Goal: Task Accomplishment & Management: Use online tool/utility

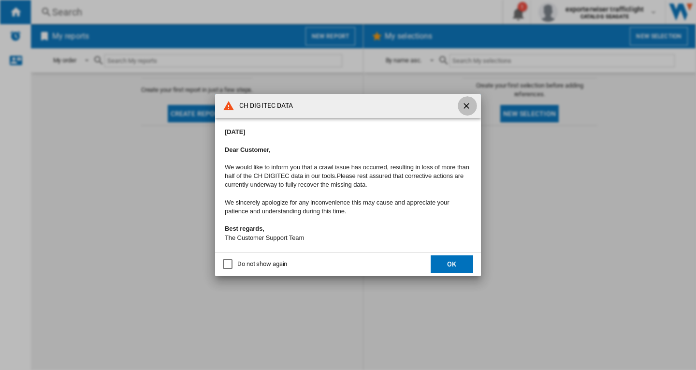
click at [471, 102] on ng-md-icon "getI18NText('BUTTONS.CLOSE_DIALOG')" at bounding box center [468, 107] width 12 height 12
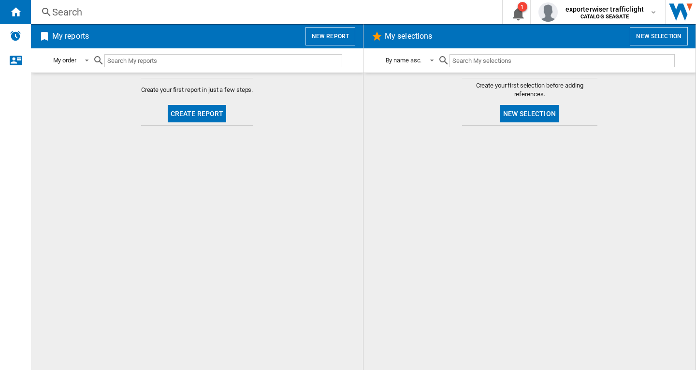
click at [332, 35] on button "New report" at bounding box center [331, 36] width 50 height 18
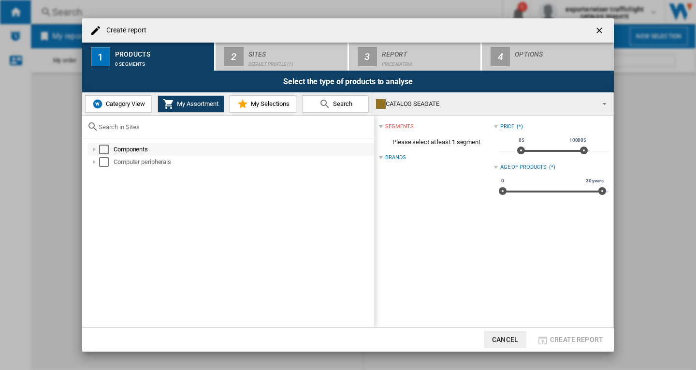
click at [106, 152] on div "Select" at bounding box center [104, 150] width 10 height 10
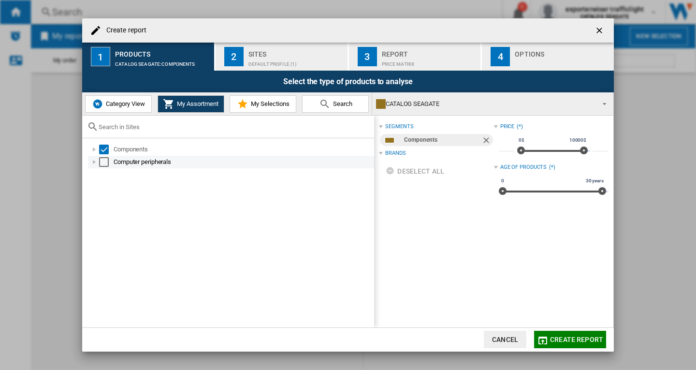
drag, startPoint x: 104, startPoint y: 162, endPoint x: 186, endPoint y: 172, distance: 81.8
click at [104, 163] on div "Select" at bounding box center [104, 162] width 10 height 10
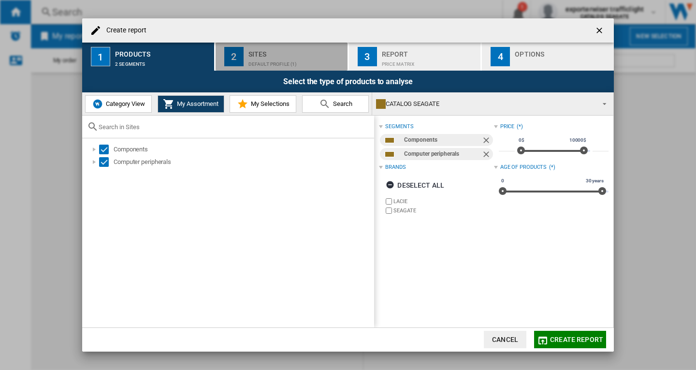
click at [265, 56] on div "Sites" at bounding box center [296, 51] width 95 height 10
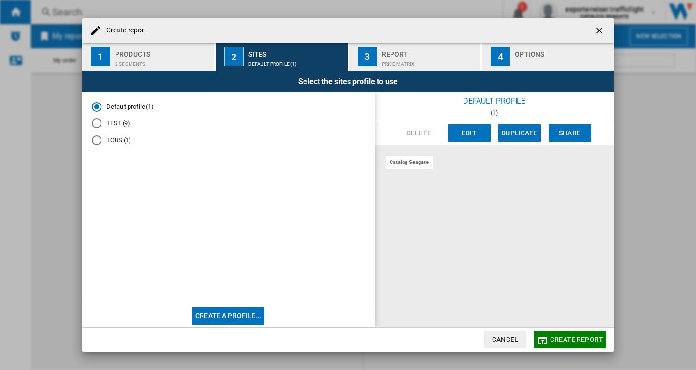
click at [391, 60] on div "Price Matrix" at bounding box center [429, 62] width 95 height 10
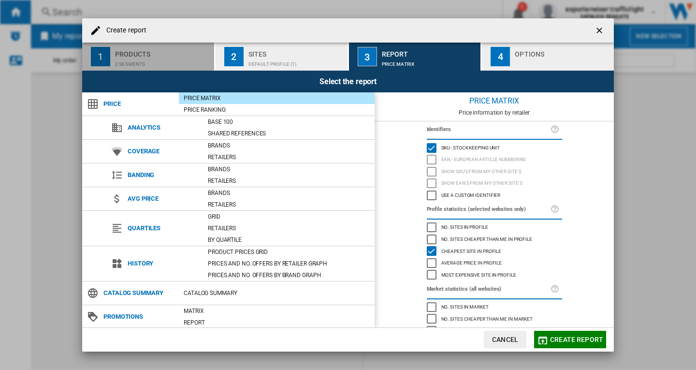
click at [189, 62] on div "2 segments" at bounding box center [162, 62] width 95 height 10
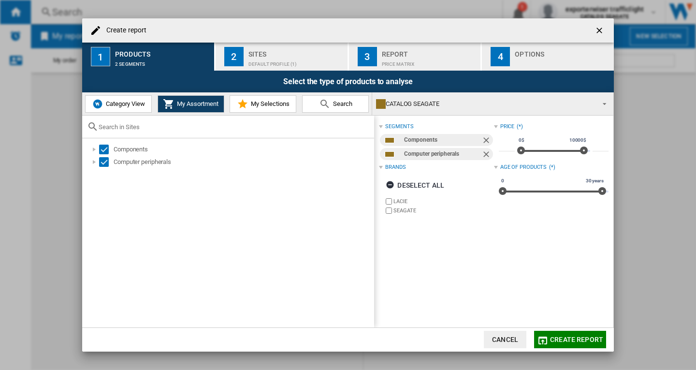
click at [270, 52] on div "Sites" at bounding box center [296, 51] width 95 height 10
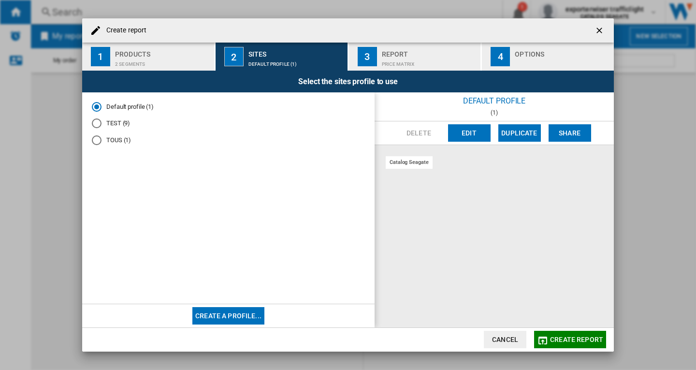
click at [124, 125] on md-radio-button "TEST (9)" at bounding box center [228, 123] width 273 height 9
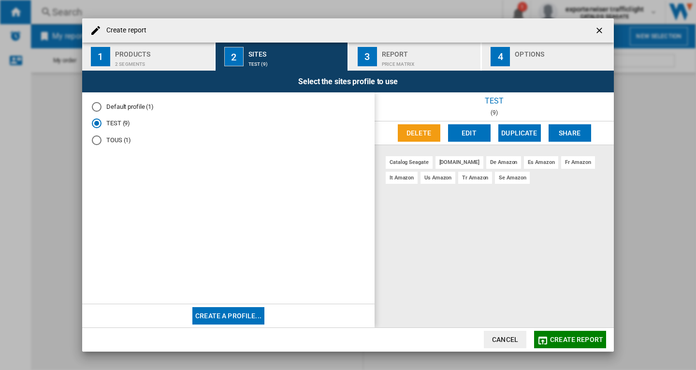
click at [552, 336] on span "Create report" at bounding box center [576, 340] width 53 height 8
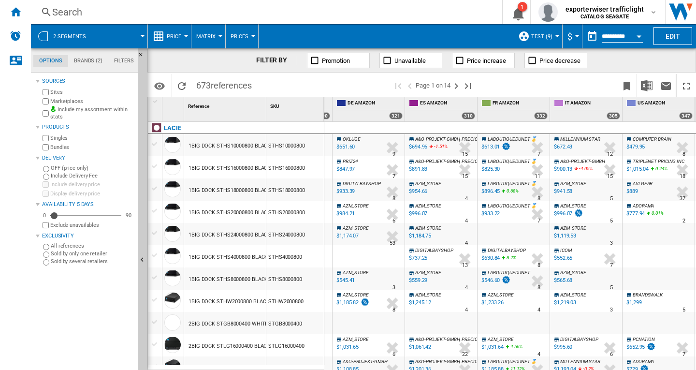
scroll to position [0, 286]
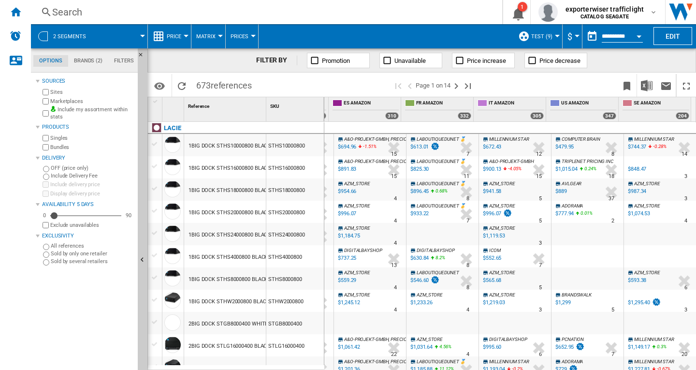
click at [639, 38] on button "Open calendar" at bounding box center [638, 34] width 17 height 17
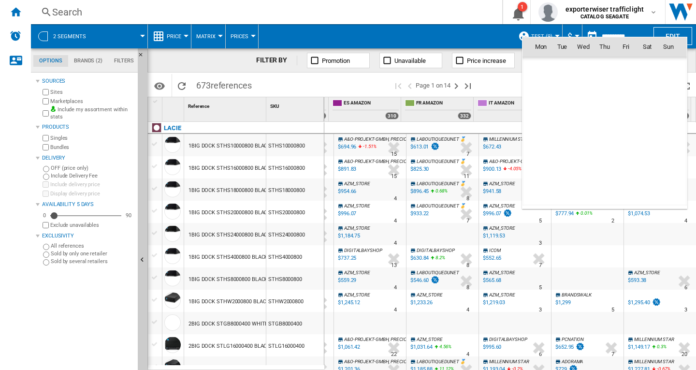
scroll to position [4612, 0]
click at [565, 128] on span "16" at bounding box center [562, 131] width 19 height 19
type input "**********"
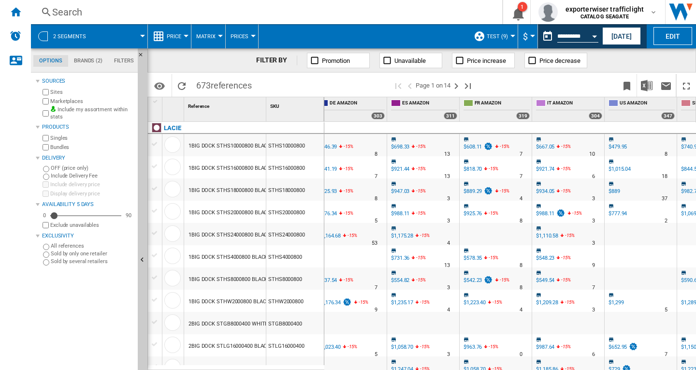
scroll to position [0, 274]
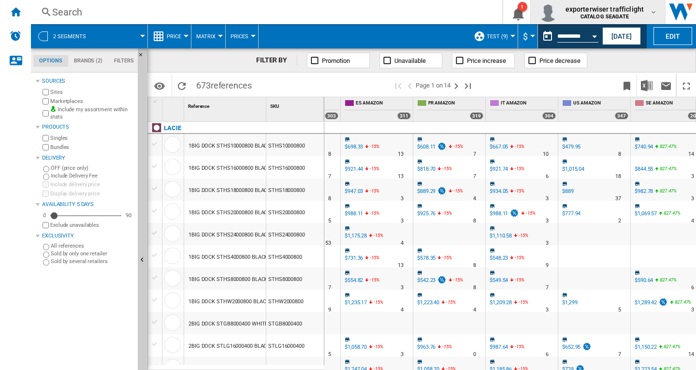
click at [619, 10] on span "exporterwiser trafficlight" at bounding box center [605, 9] width 79 height 10
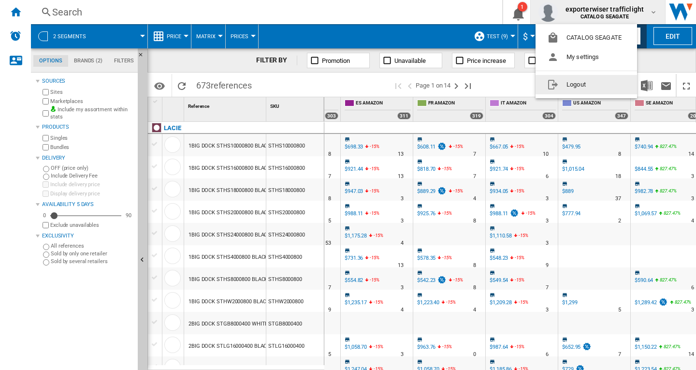
click at [595, 88] on button "Logout" at bounding box center [587, 84] width 102 height 19
